Goal: Find specific page/section: Find specific page/section

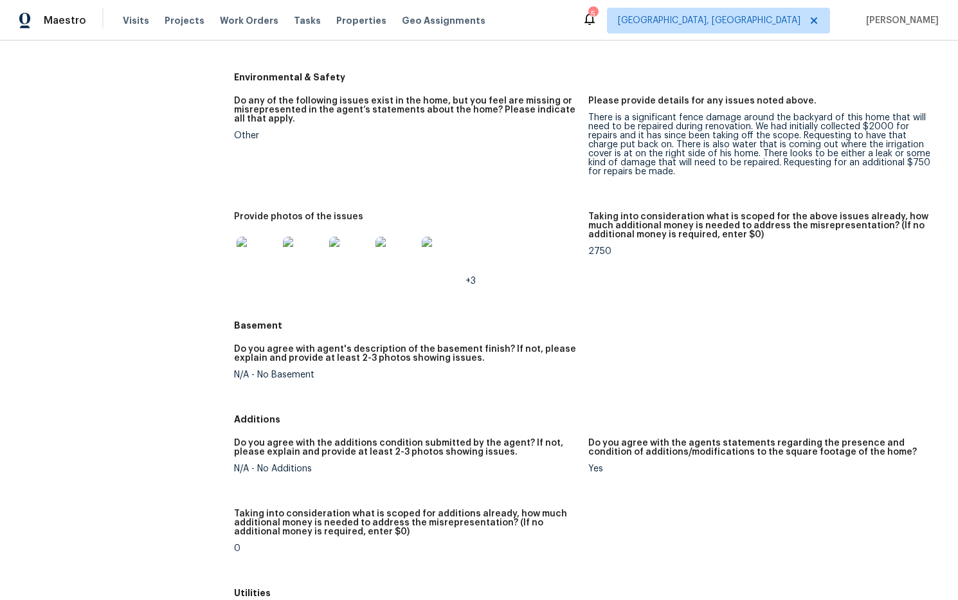
scroll to position [1270, 0]
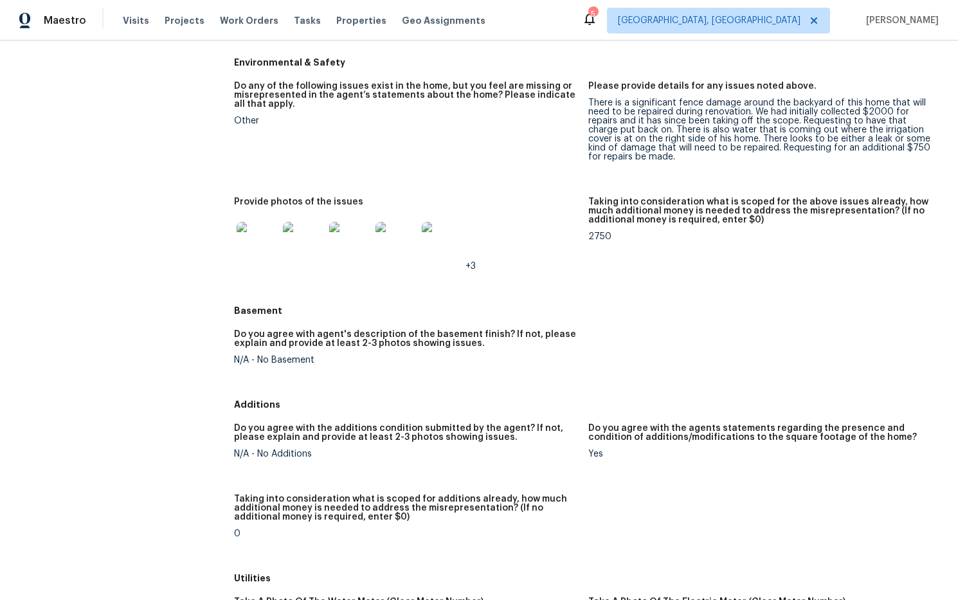
click at [260, 251] on img at bounding box center [257, 242] width 41 height 41
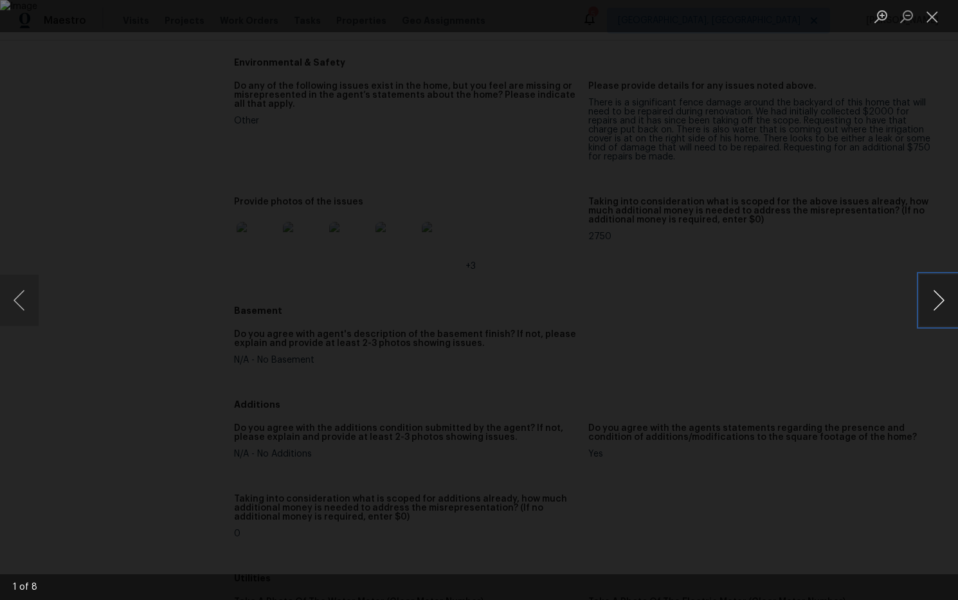
click at [938, 298] on button "Next image" at bounding box center [938, 299] width 39 height 51
click at [937, 21] on button "Close lightbox" at bounding box center [932, 16] width 26 height 22
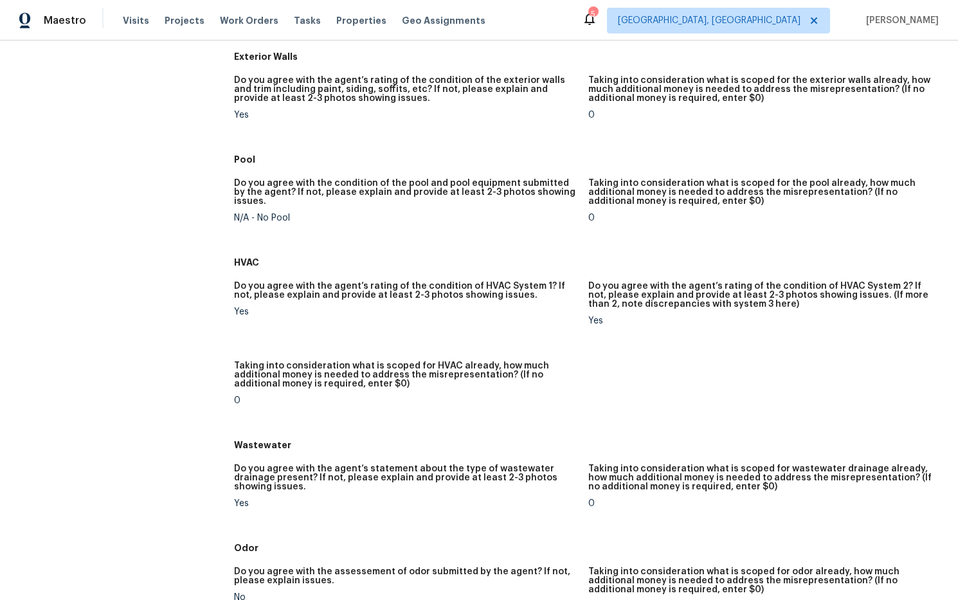
scroll to position [0, 0]
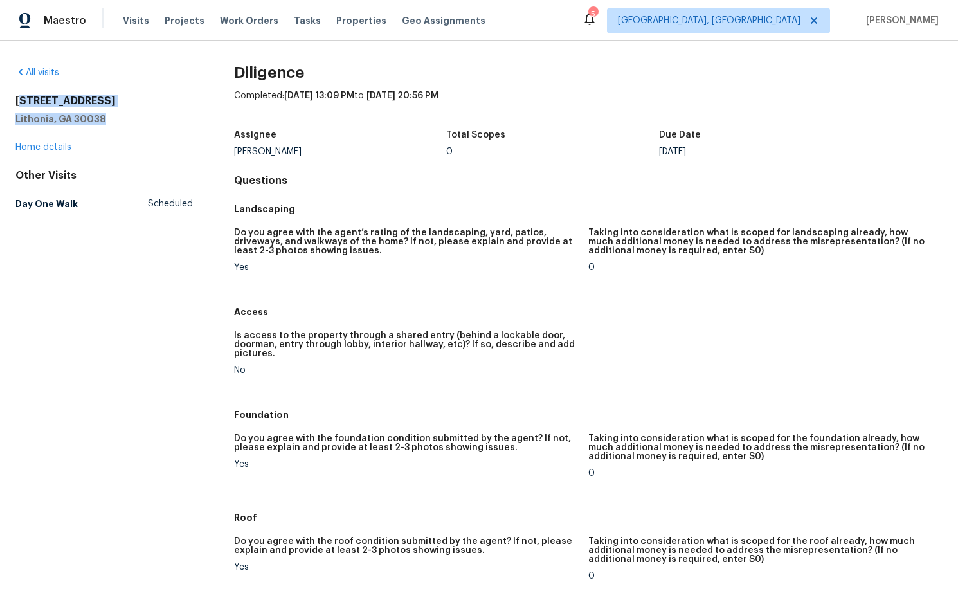
drag, startPoint x: 105, startPoint y: 115, endPoint x: 26, endPoint y: 100, distance: 81.1
click at [19, 100] on div "[STREET_ADDRESS]" at bounding box center [103, 109] width 177 height 31
click at [114, 119] on h5 "Lithonia, GA 30038" at bounding box center [103, 118] width 177 height 13
drag, startPoint x: 90, startPoint y: 113, endPoint x: 14, endPoint y: 99, distance: 77.2
click at [14, 99] on div "All visits [STREET_ADDRESS] Home details Other Visits Day One Walk Scheduled Di…" at bounding box center [479, 319] width 958 height 559
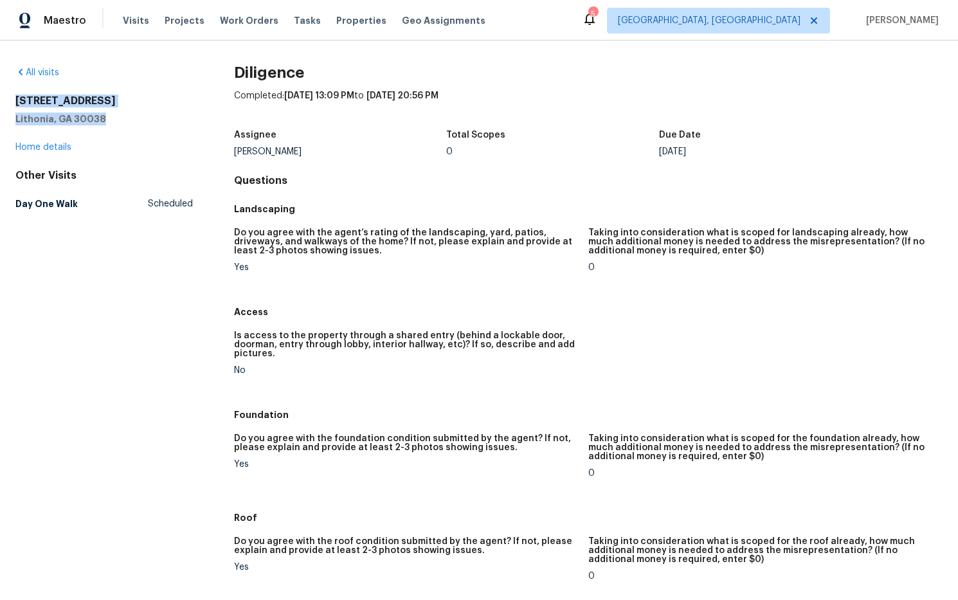
copy div "[STREET_ADDRESS]"
